Goal: Navigation & Orientation: Find specific page/section

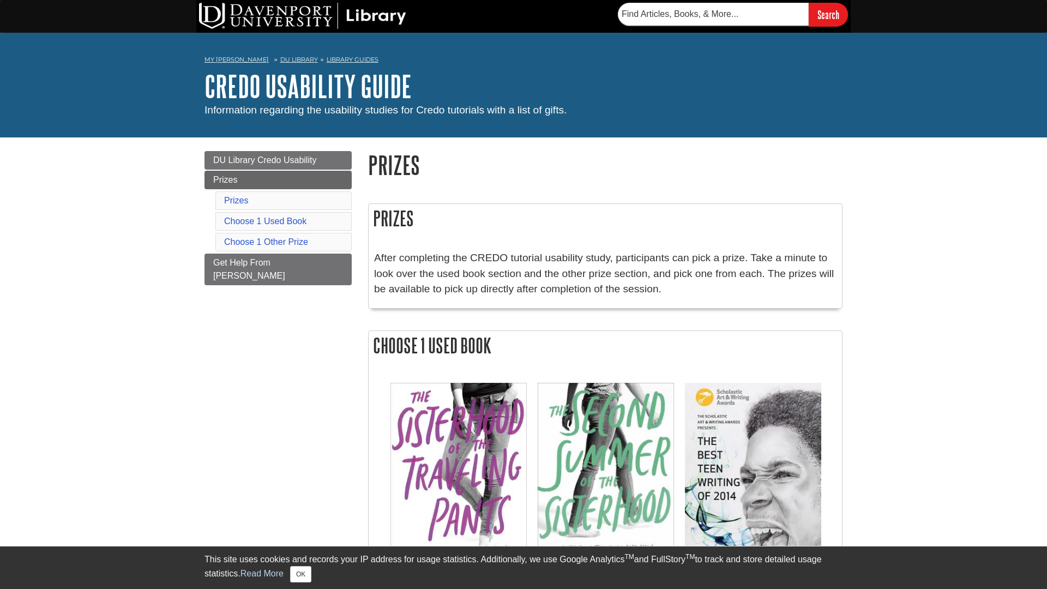
scroll to position [130, 473]
